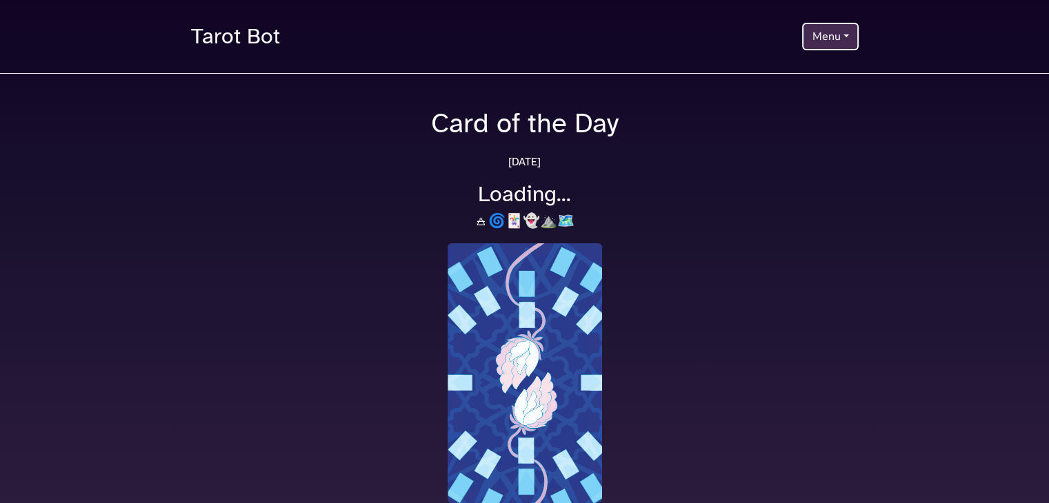
click at [821, 38] on button "Menu" at bounding box center [830, 37] width 56 height 28
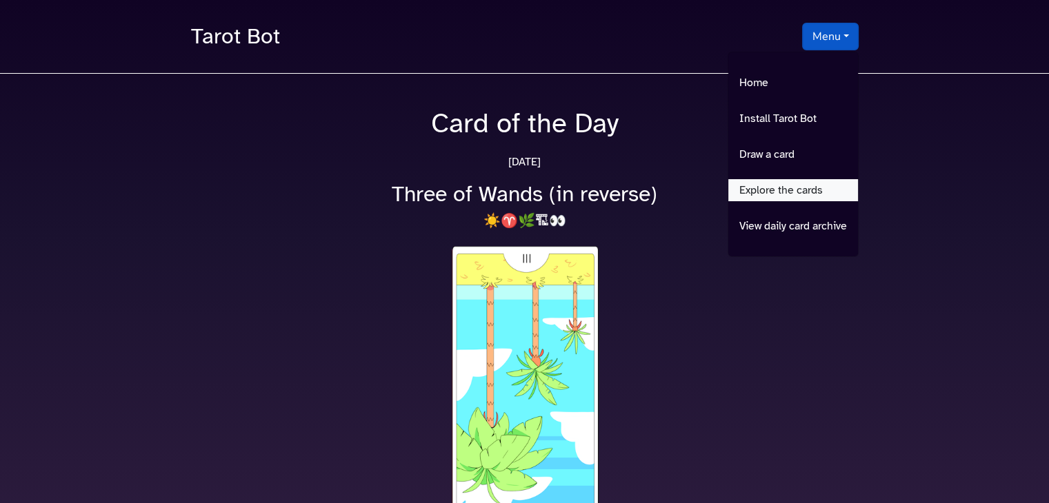
click at [782, 198] on link "Explore the cards" at bounding box center [793, 190] width 130 height 22
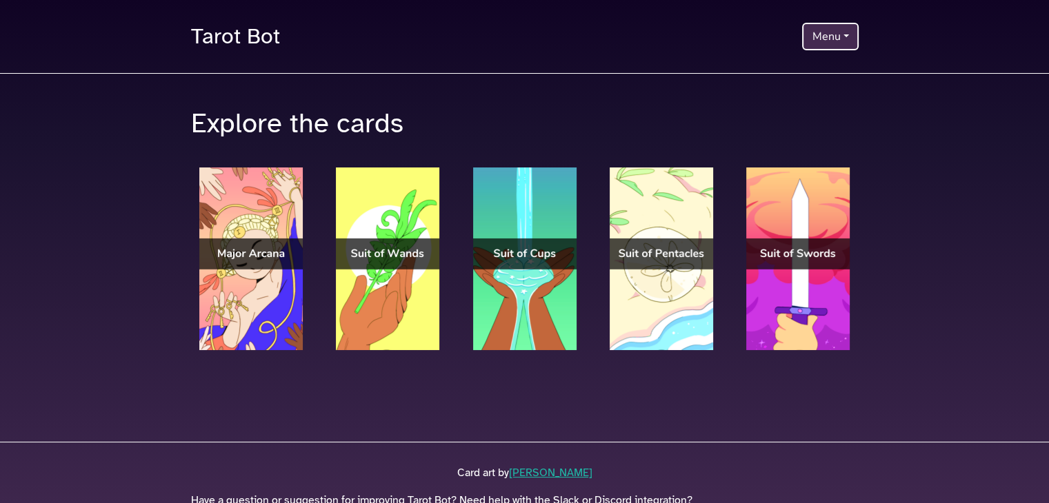
click at [330, 264] on div at bounding box center [387, 273] width 137 height 210
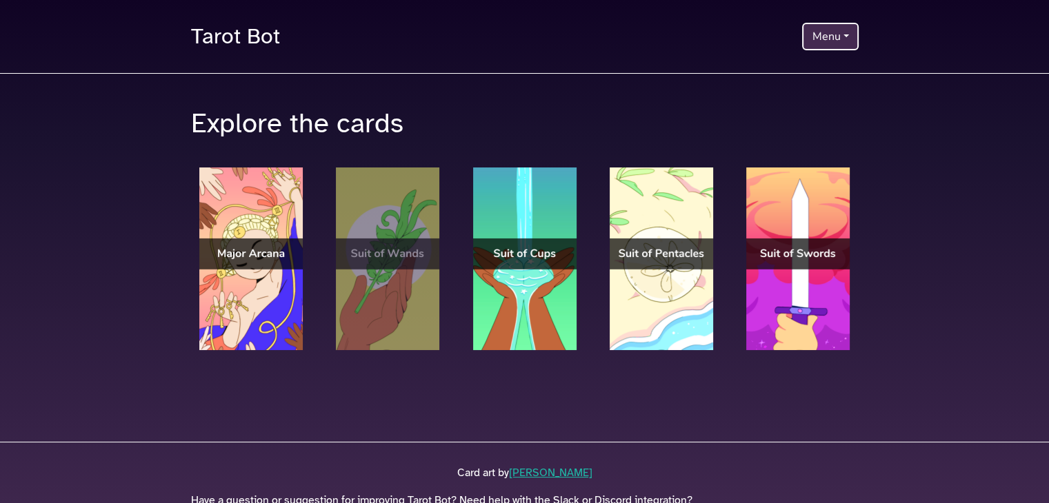
click at [380, 253] on img at bounding box center [387, 259] width 103 height 183
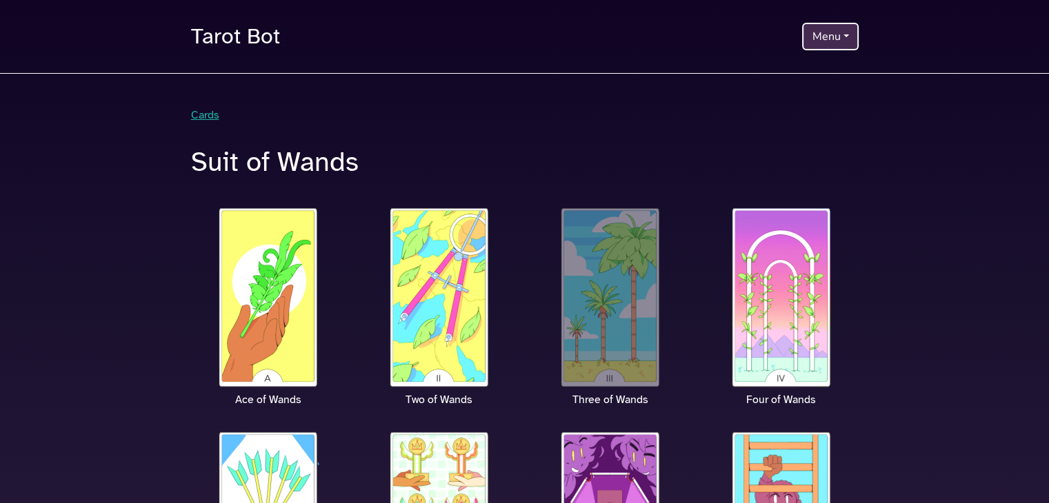
click at [637, 328] on img at bounding box center [610, 297] width 103 height 183
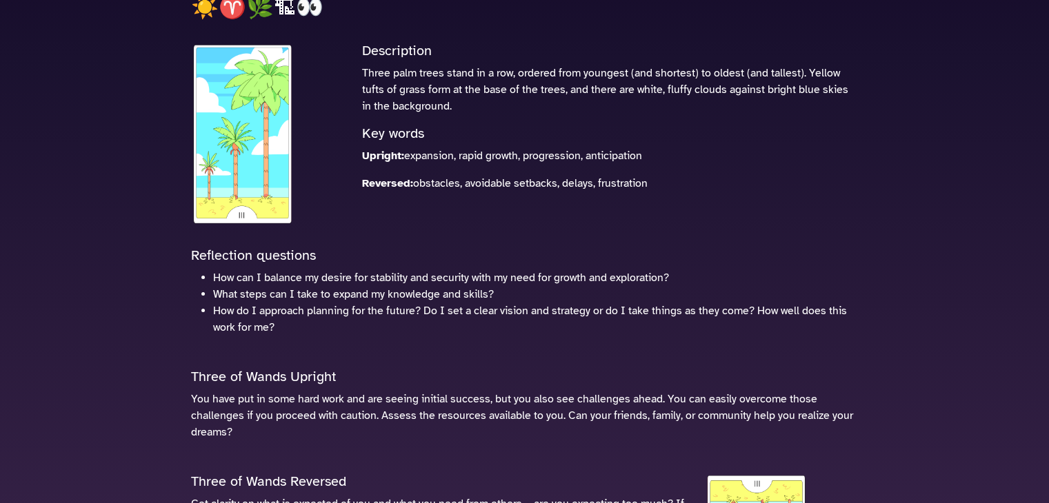
scroll to position [161, 0]
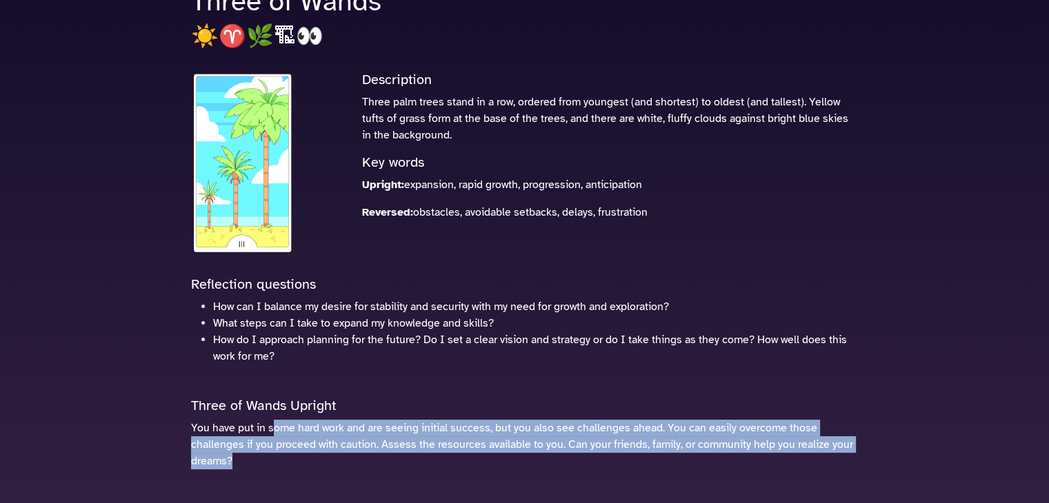
drag, startPoint x: 265, startPoint y: 464, endPoint x: 275, endPoint y: 417, distance: 48.0
click at [275, 417] on div "Three of Wands Upright You have put in some hard work and are seeing initial su…" at bounding box center [525, 439] width 684 height 83
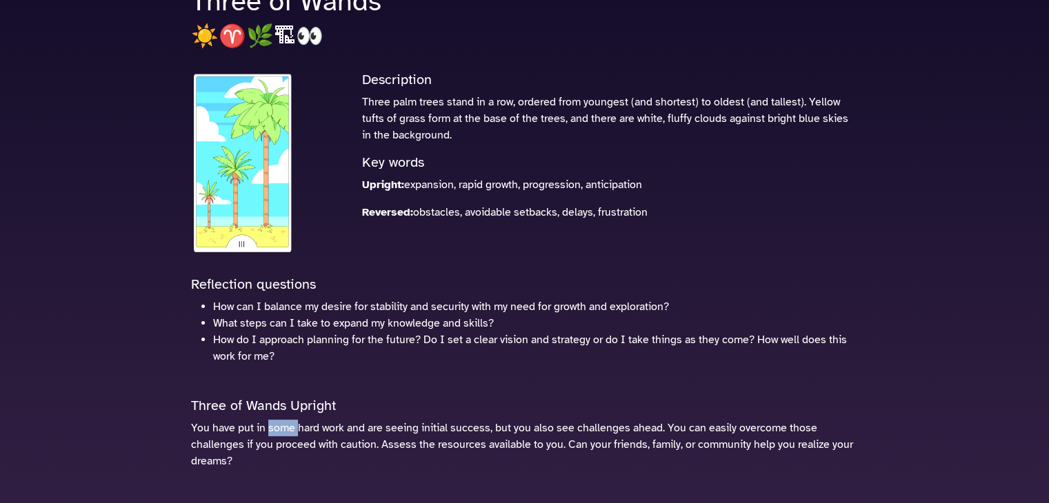
click at [275, 417] on div "Three of Wands Upright You have put in some hard work and are seeing initial su…" at bounding box center [525, 439] width 684 height 83
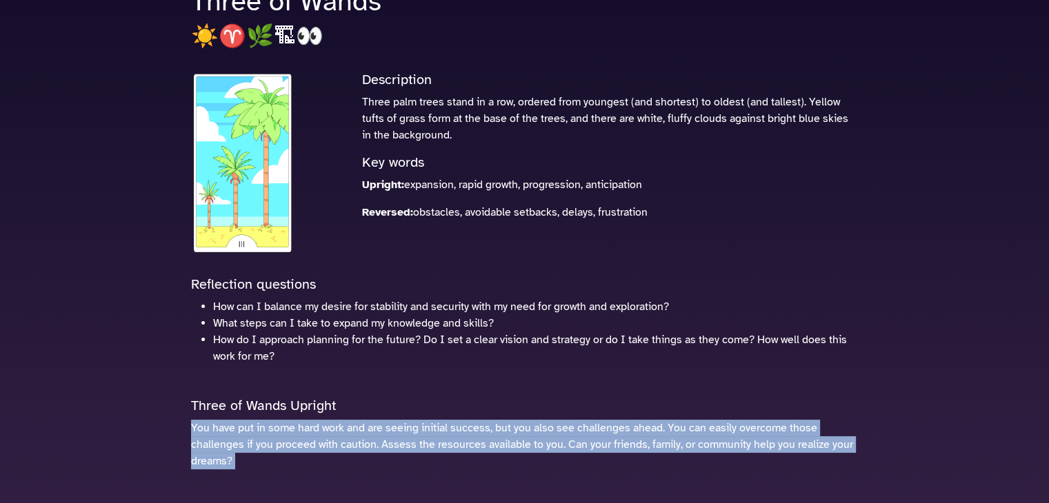
click at [275, 417] on div "Three of Wands Upright You have put in some hard work and are seeing initial su…" at bounding box center [525, 439] width 684 height 83
